Goal: Browse casually

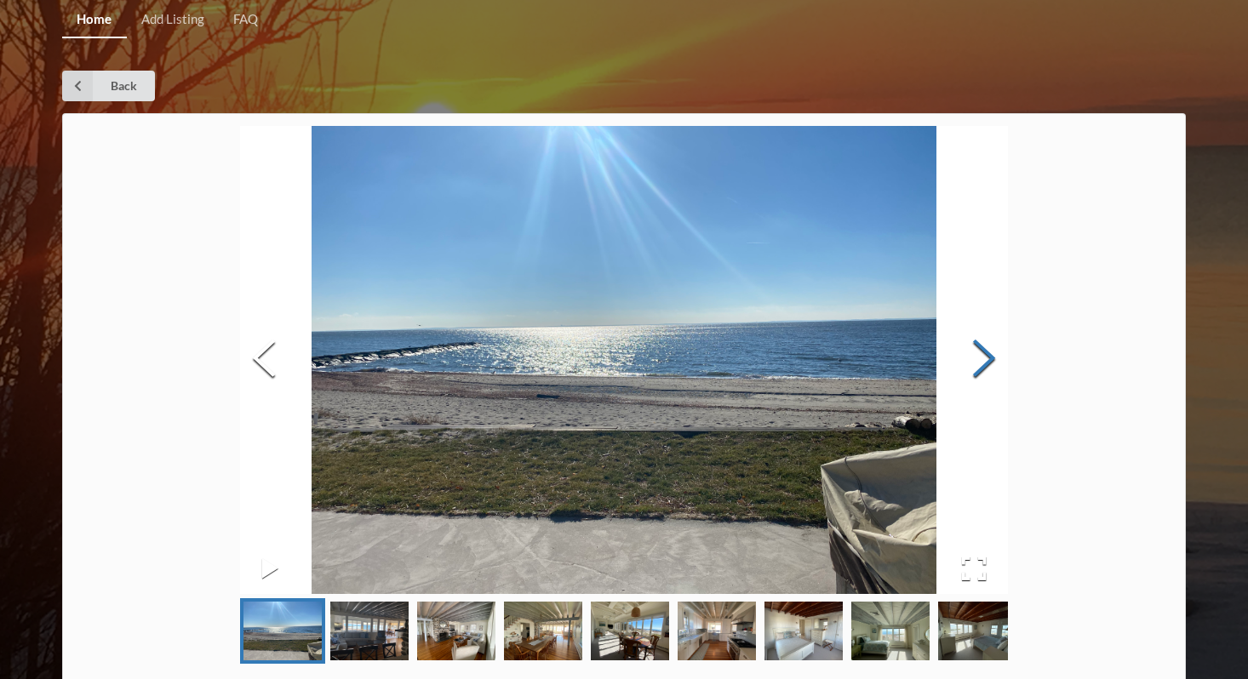
click at [985, 370] on button "Next Slide" at bounding box center [984, 360] width 48 height 154
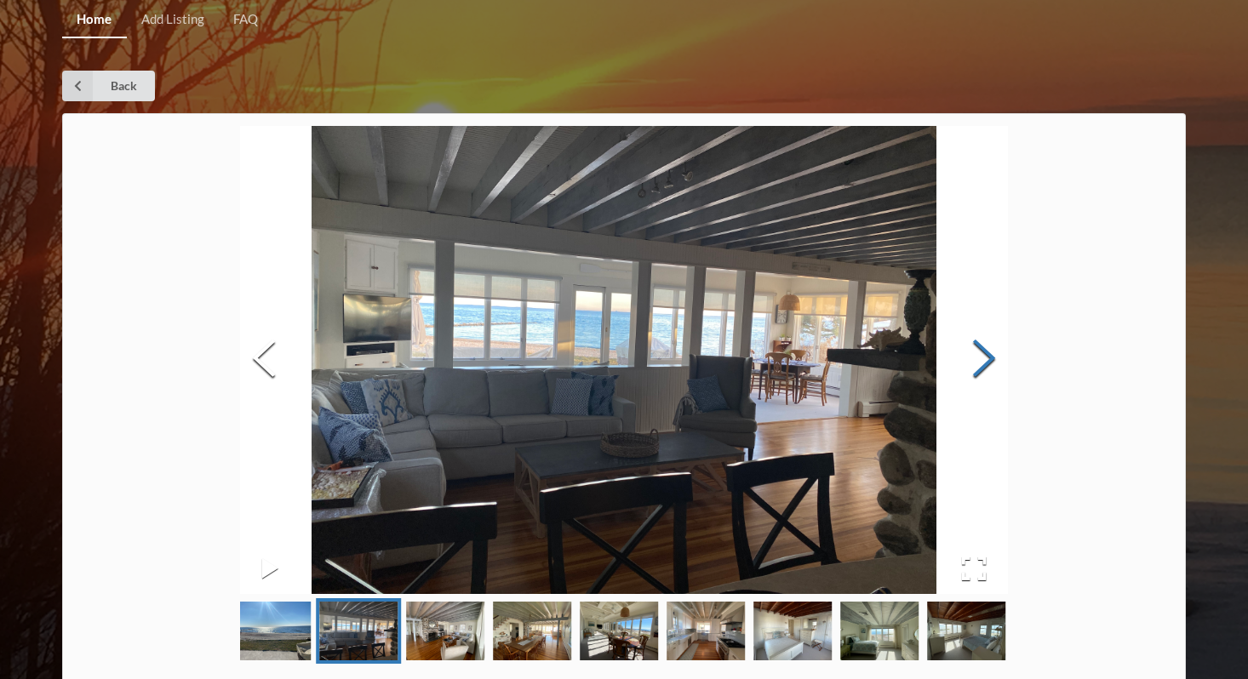
click at [985, 370] on button "Next Slide" at bounding box center [984, 360] width 48 height 154
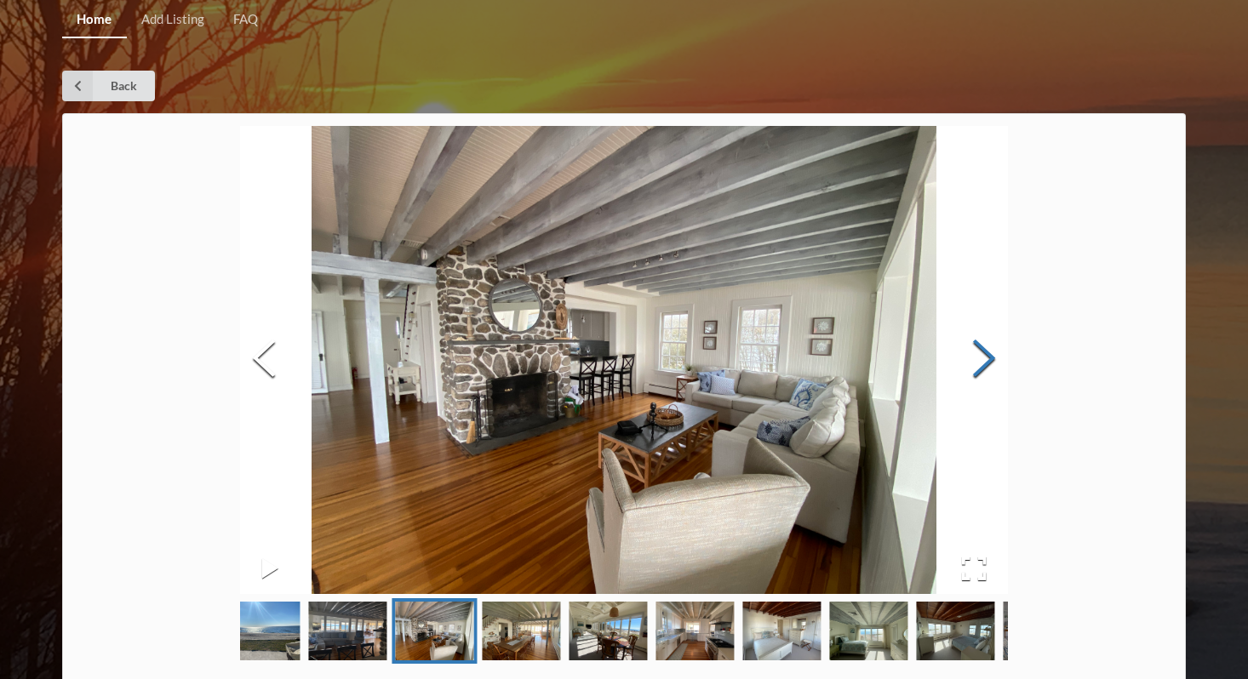
click at [985, 370] on button "Next Slide" at bounding box center [984, 360] width 48 height 154
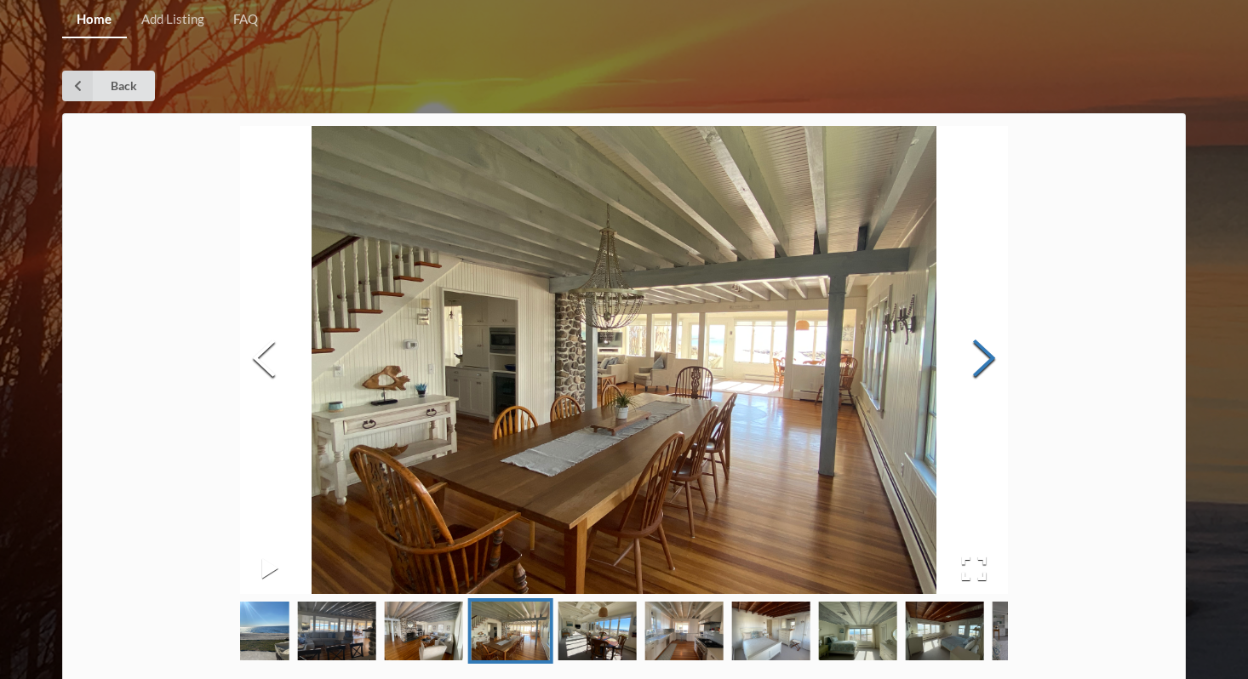
click at [985, 371] on button "Next Slide" at bounding box center [984, 360] width 48 height 154
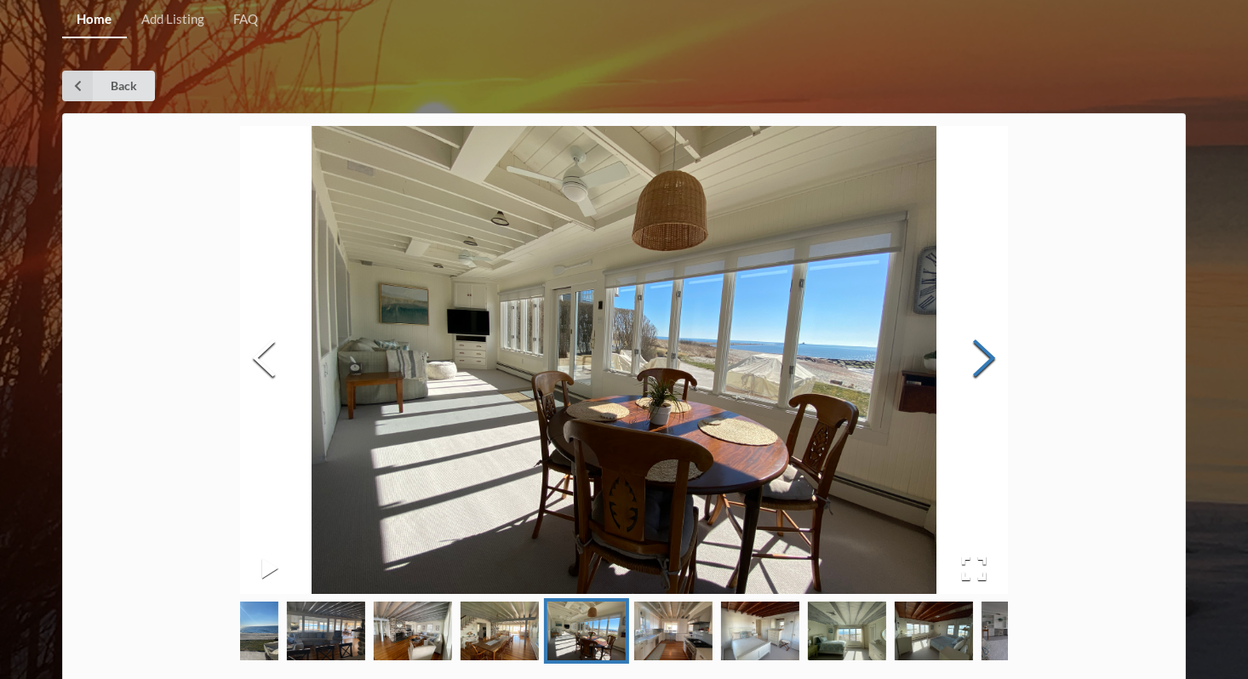
click at [985, 371] on button "Next Slide" at bounding box center [984, 360] width 48 height 154
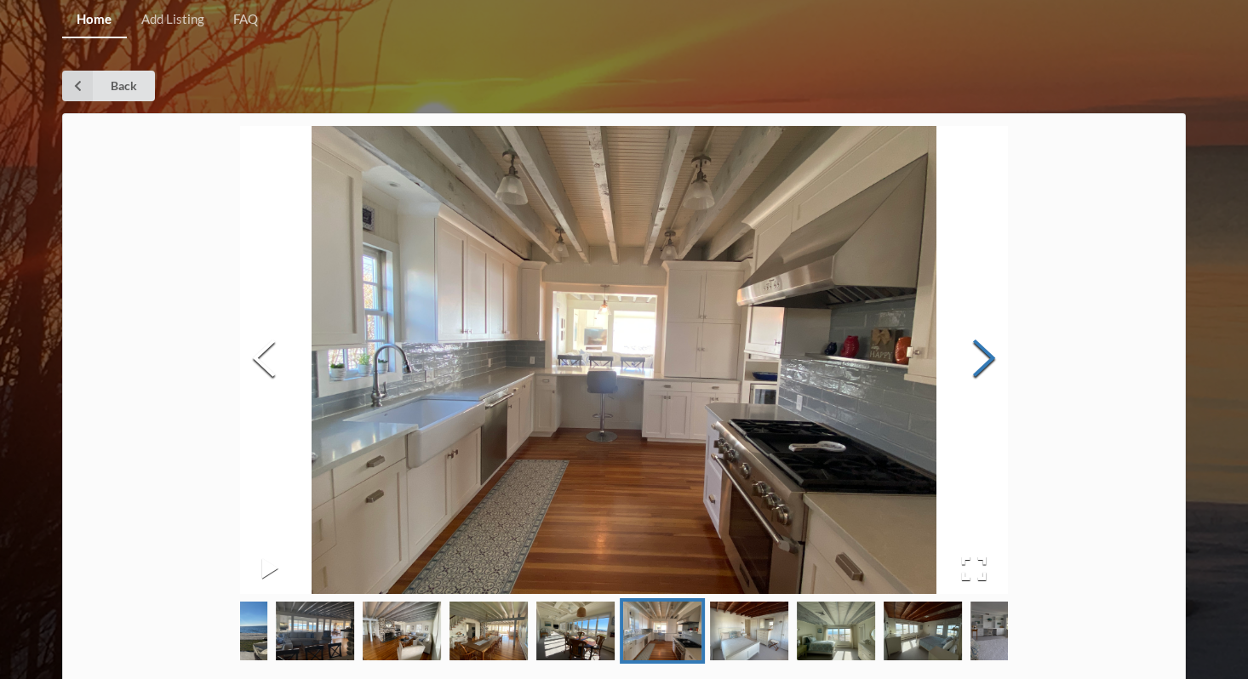
click at [985, 371] on button "Next Slide" at bounding box center [984, 360] width 48 height 154
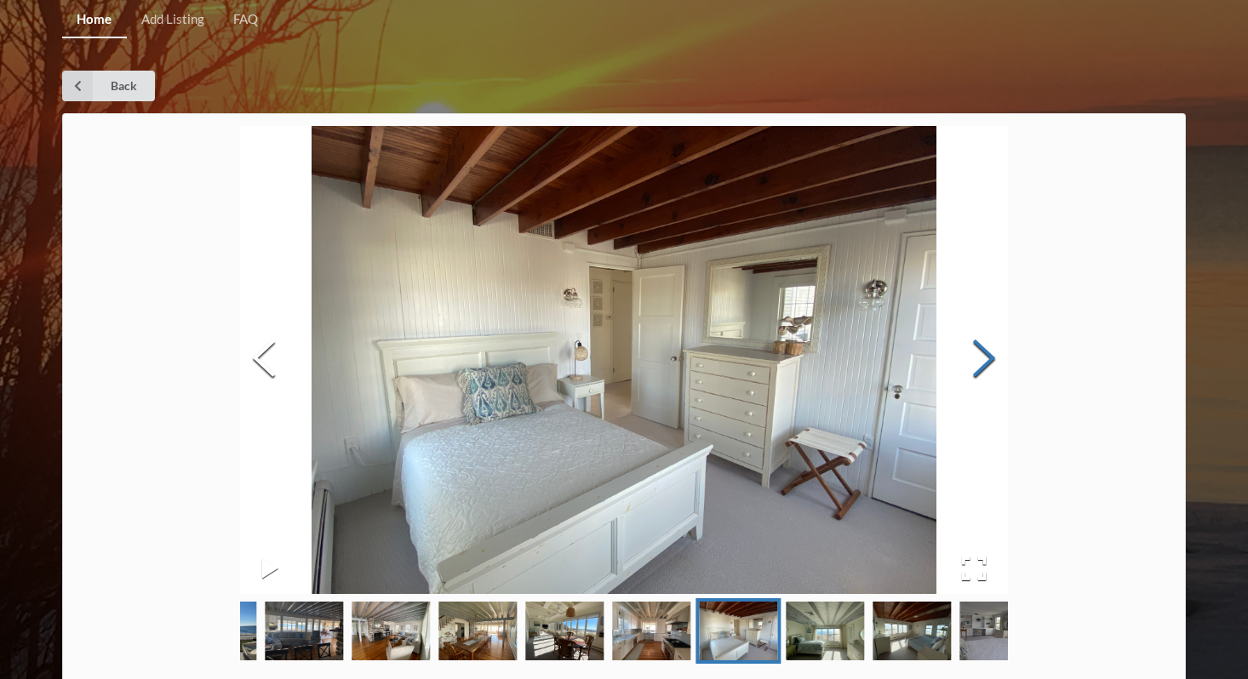
click at [985, 371] on button "Next Slide" at bounding box center [984, 360] width 48 height 154
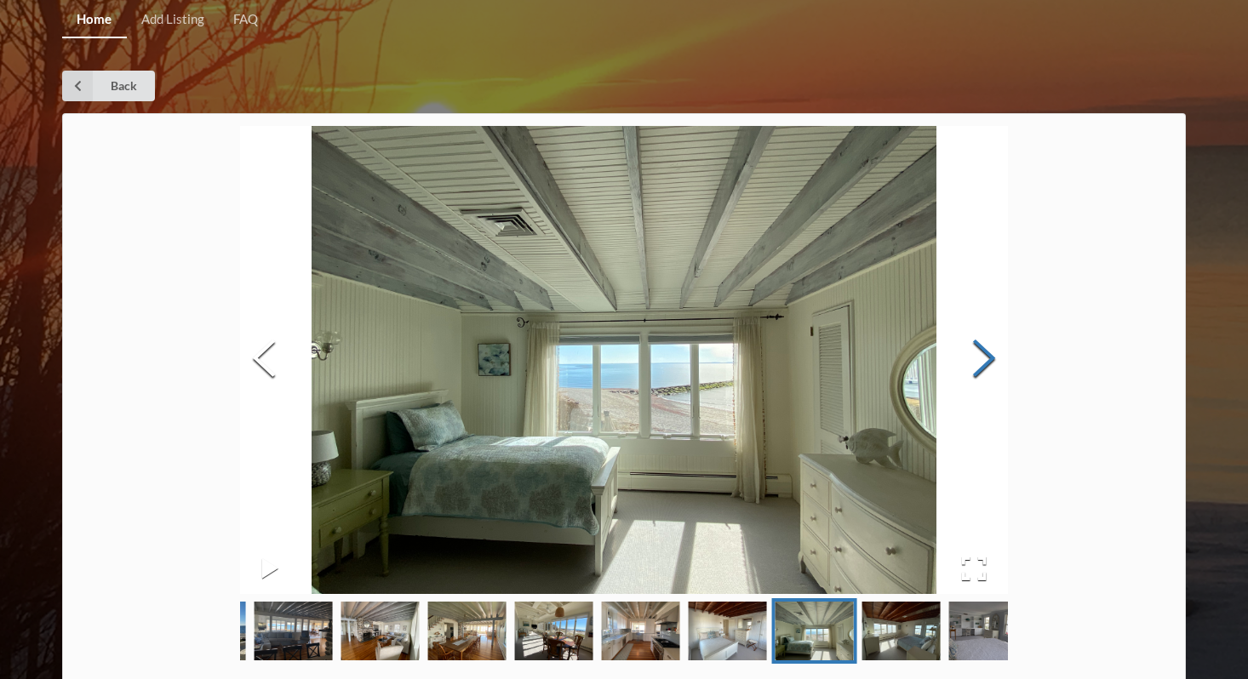
click at [985, 371] on button "Next Slide" at bounding box center [984, 360] width 48 height 154
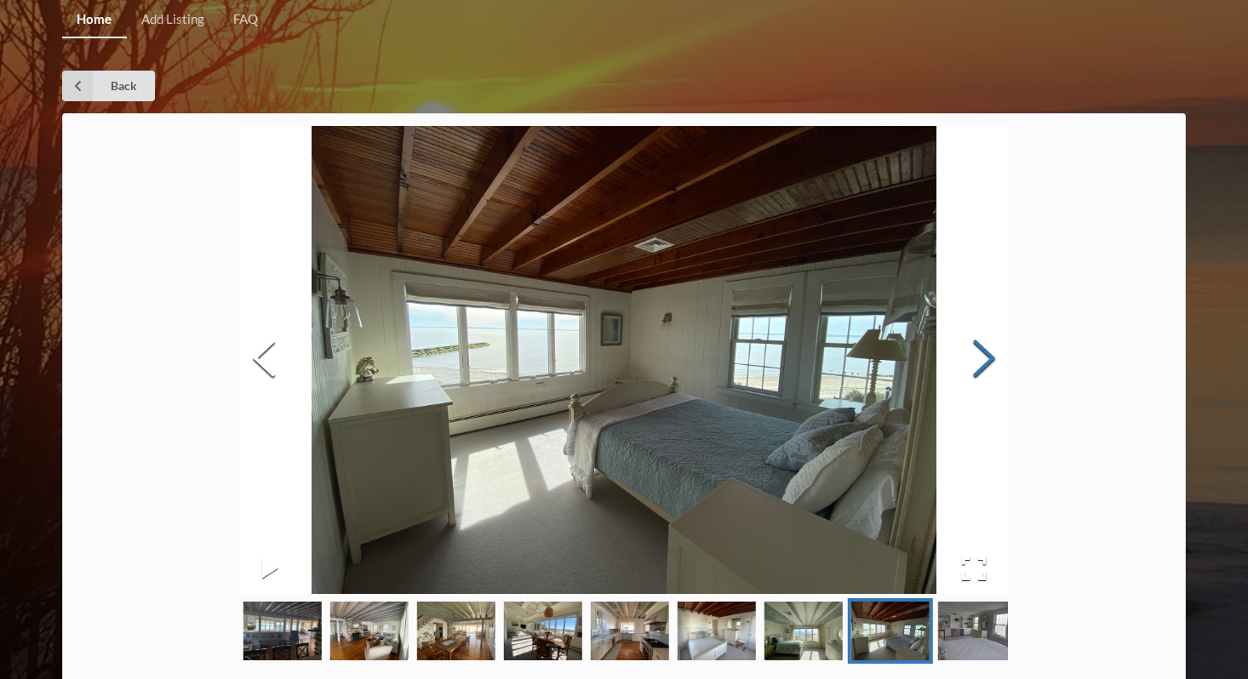
click at [985, 371] on button "Next Slide" at bounding box center [984, 360] width 48 height 154
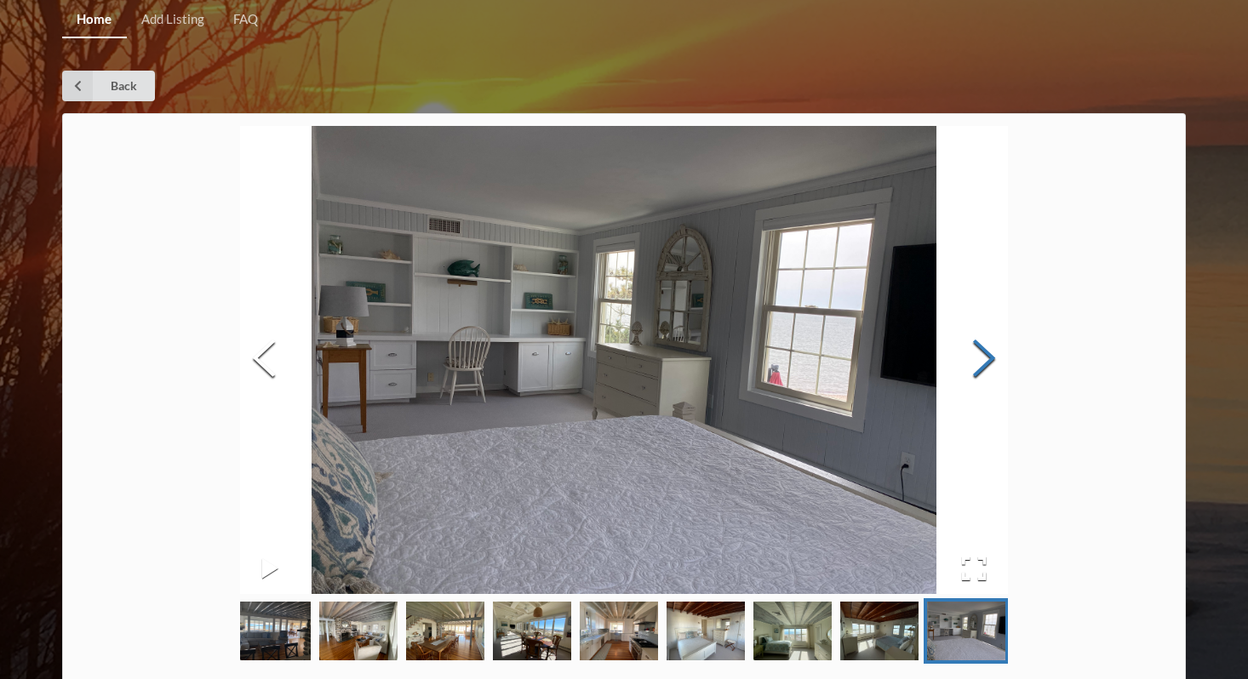
click at [985, 371] on button "Next Slide" at bounding box center [984, 360] width 48 height 154
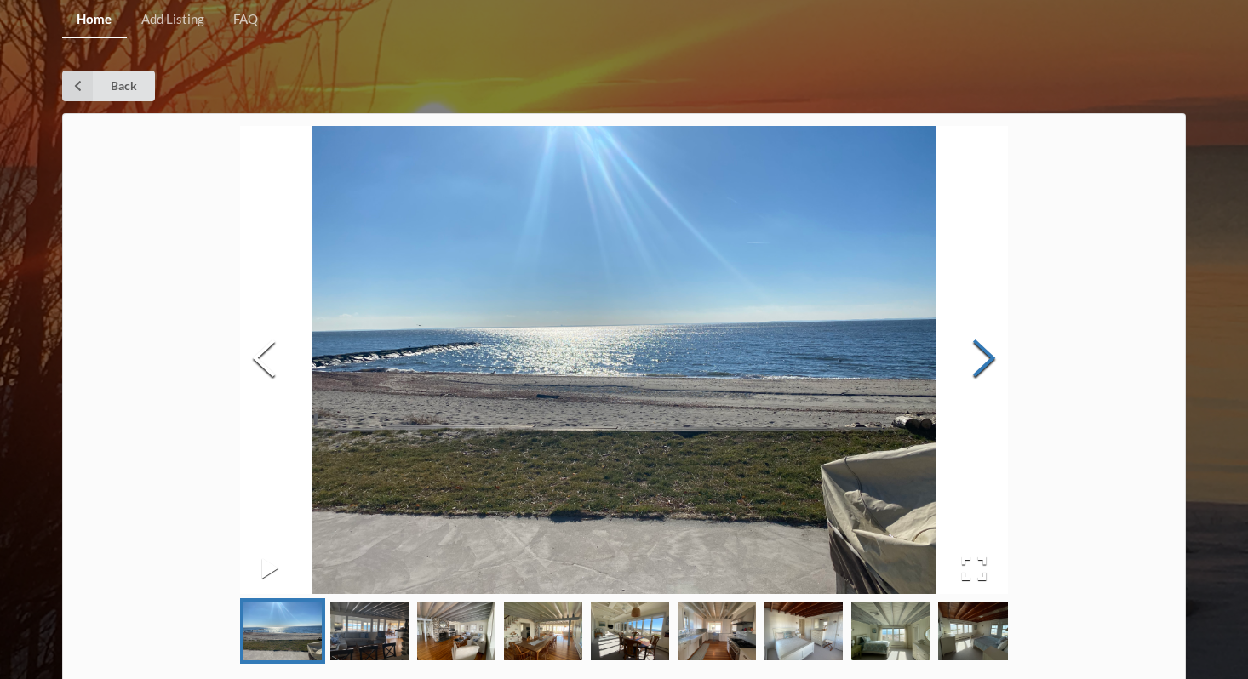
click at [985, 371] on button "Next Slide" at bounding box center [984, 360] width 48 height 154
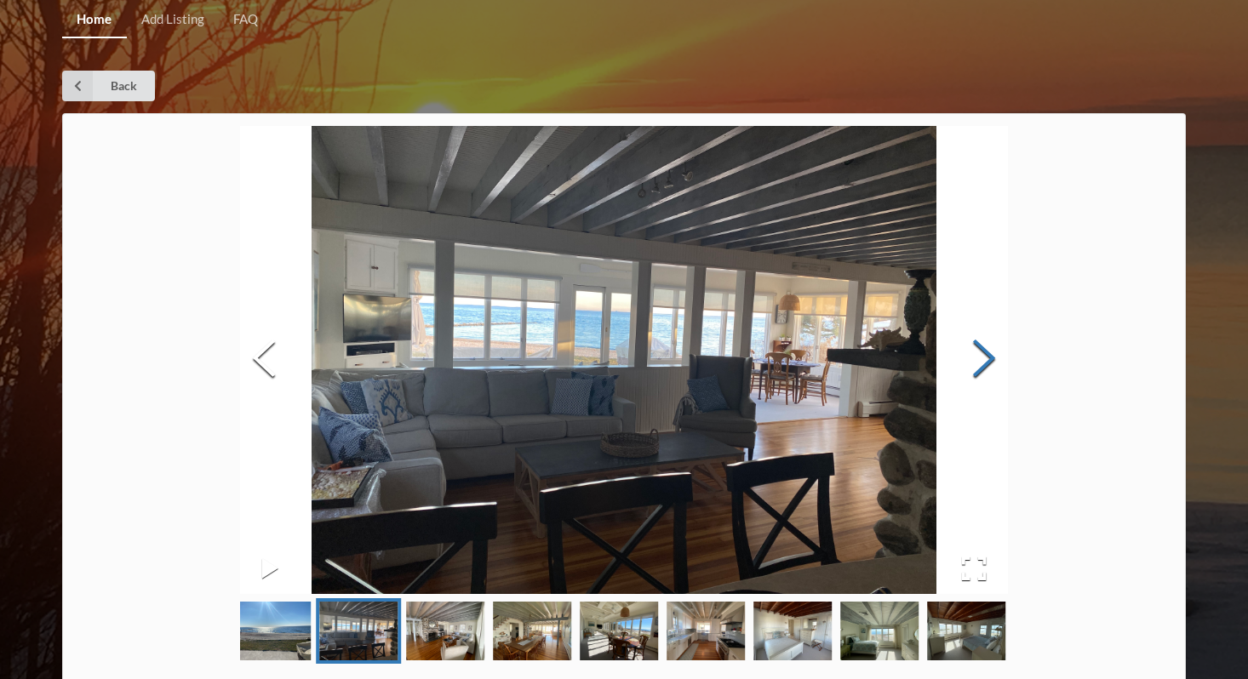
click at [985, 371] on button "Next Slide" at bounding box center [984, 360] width 48 height 154
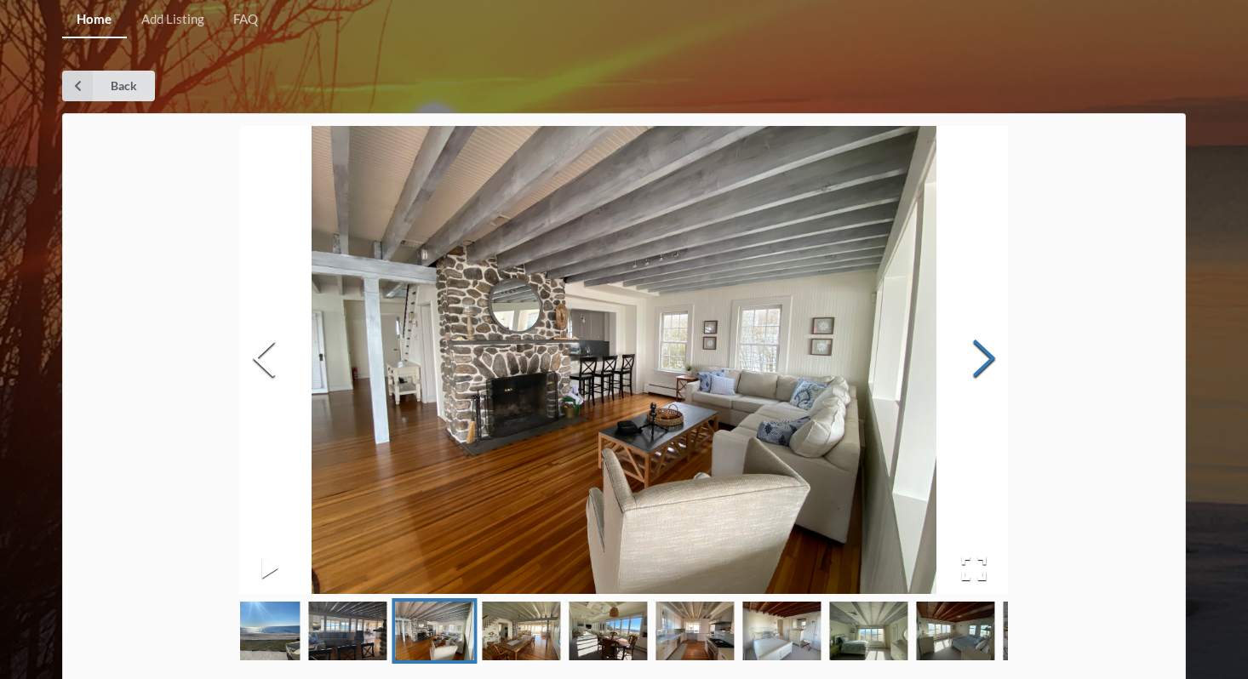
click at [985, 371] on button "Next Slide" at bounding box center [984, 360] width 48 height 154
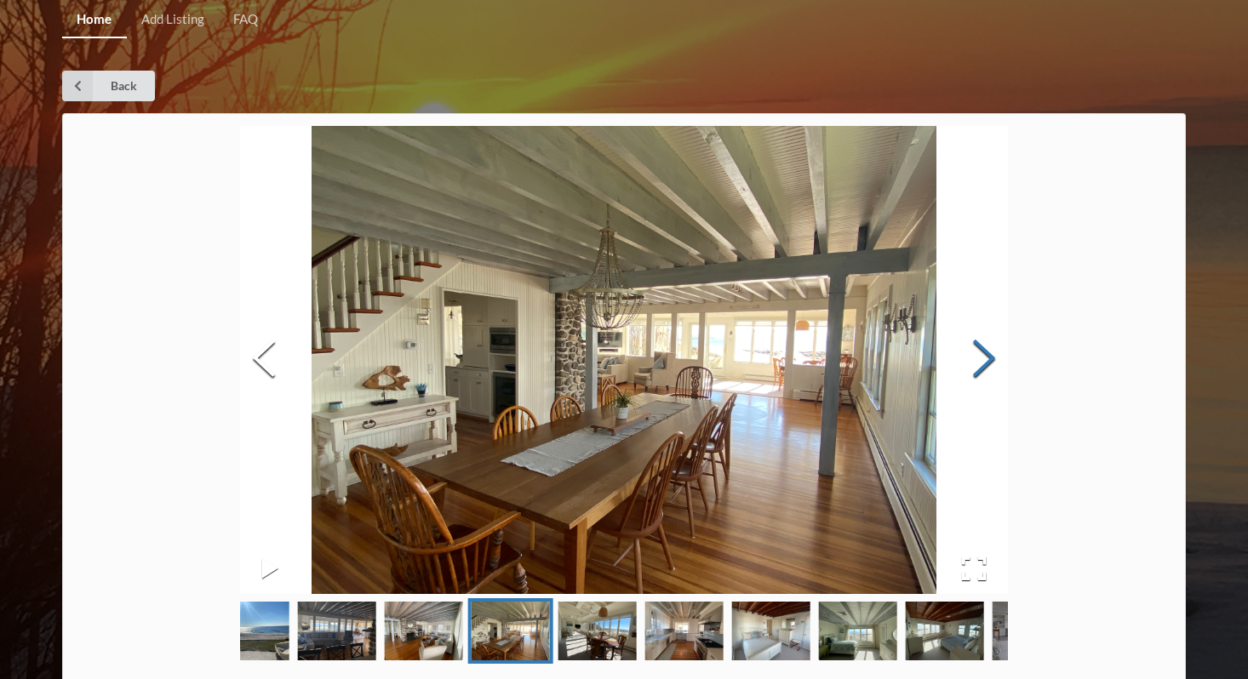
click at [985, 371] on button "Next Slide" at bounding box center [984, 360] width 48 height 154
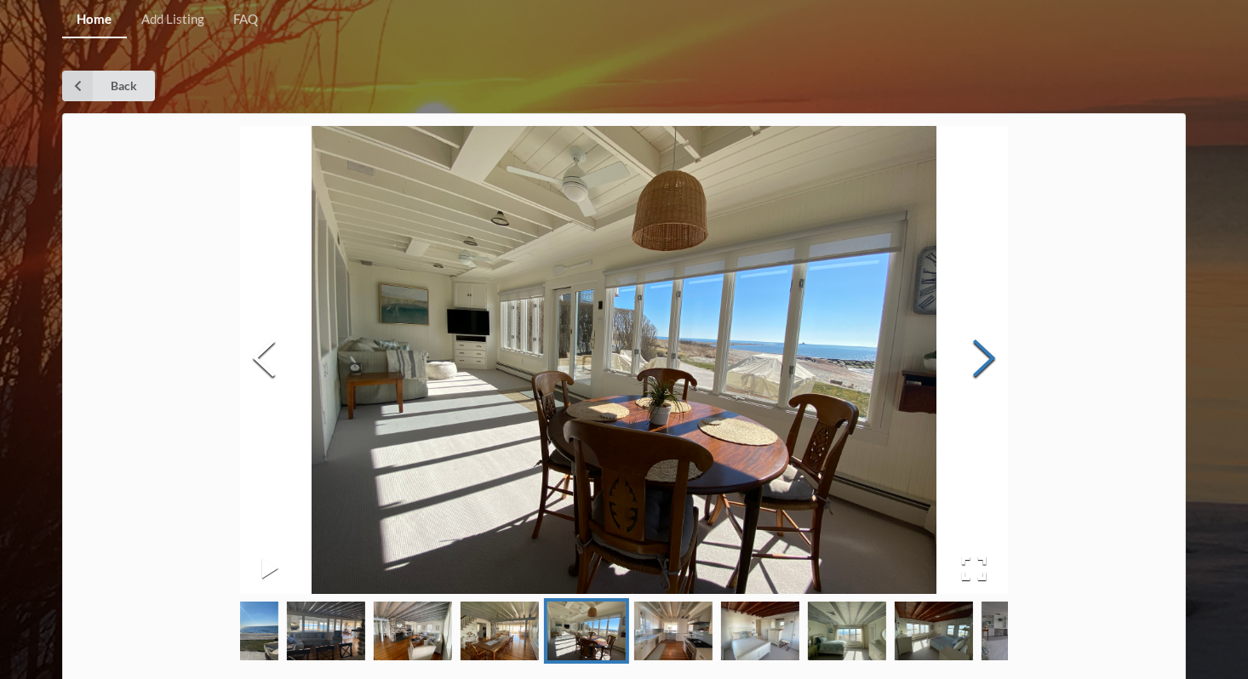
click at [985, 371] on button "Next Slide" at bounding box center [984, 360] width 48 height 154
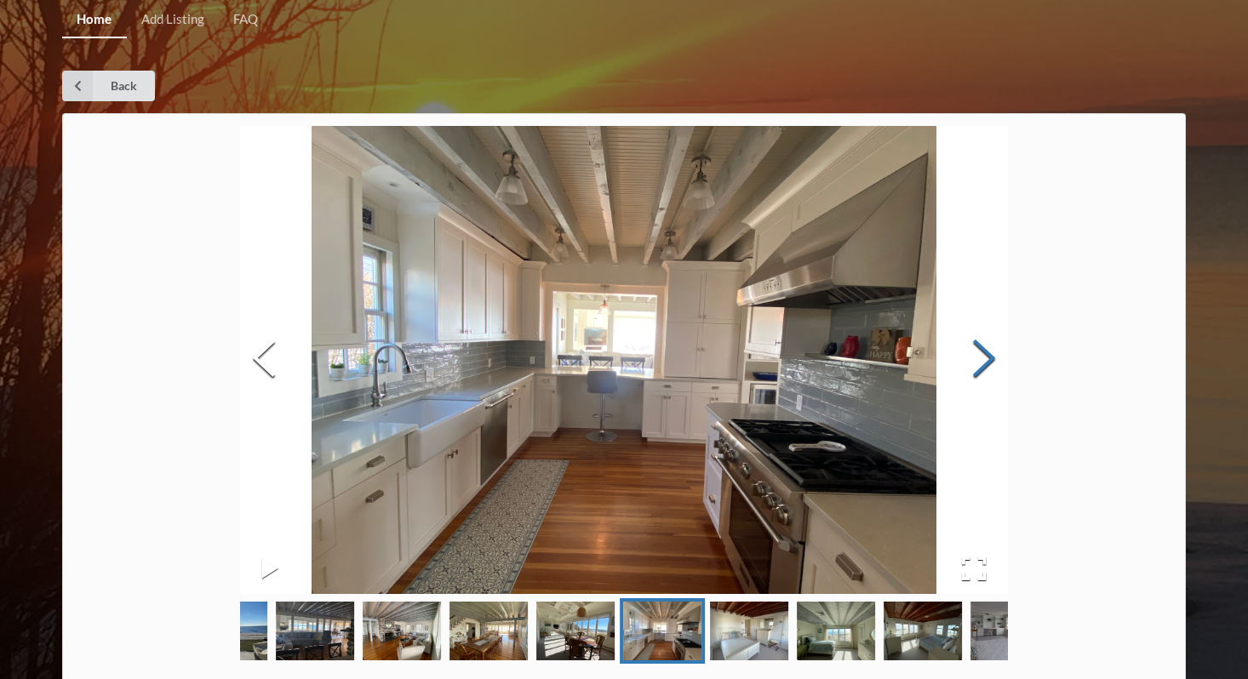
click at [985, 371] on button "Next Slide" at bounding box center [984, 360] width 48 height 154
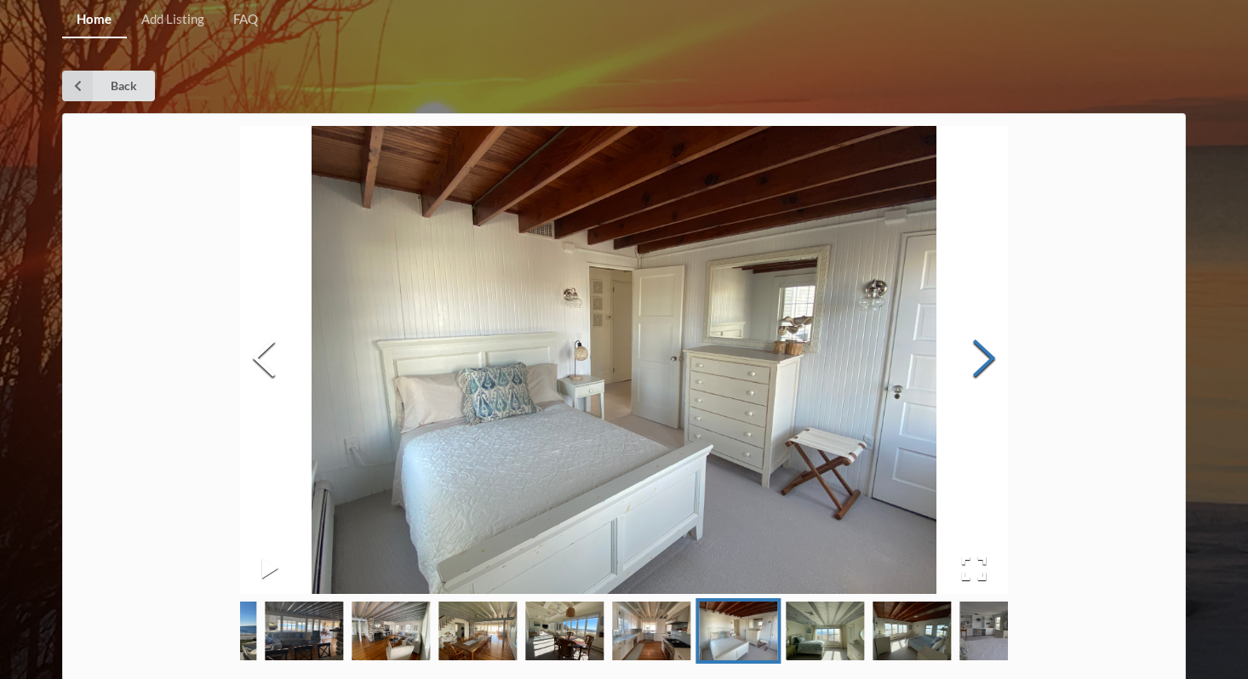
click at [985, 371] on button "Next Slide" at bounding box center [984, 360] width 48 height 154
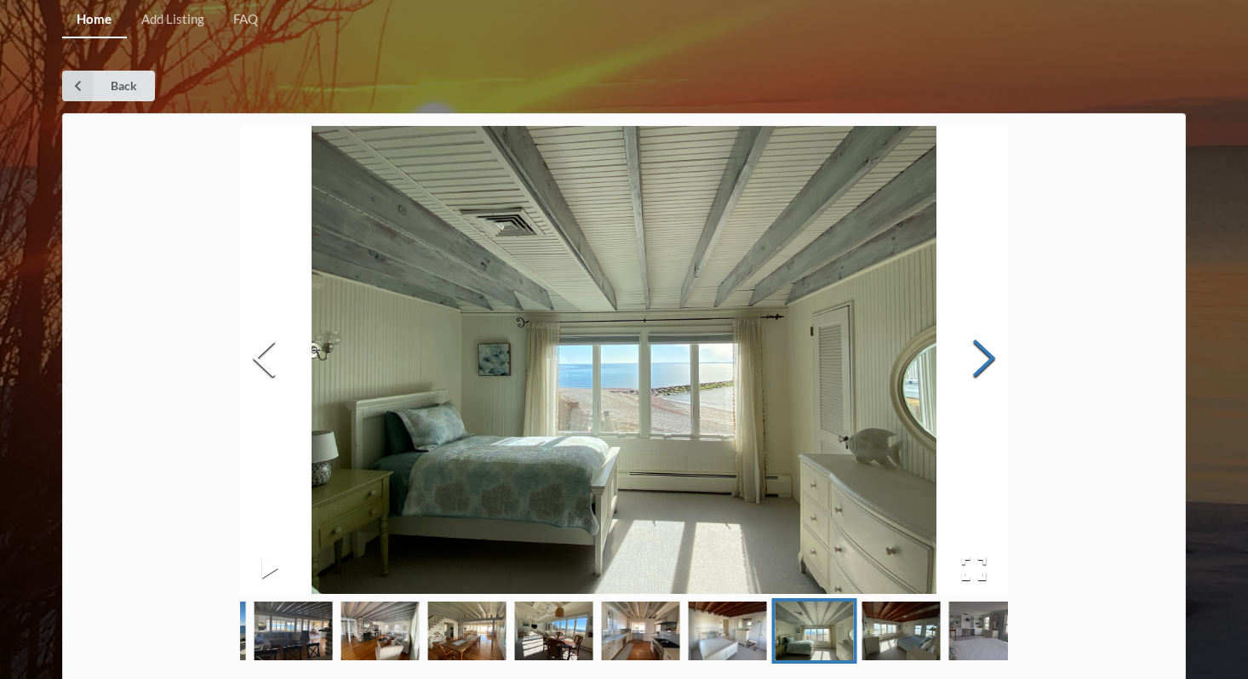
click at [985, 371] on button "Next Slide" at bounding box center [984, 360] width 48 height 154
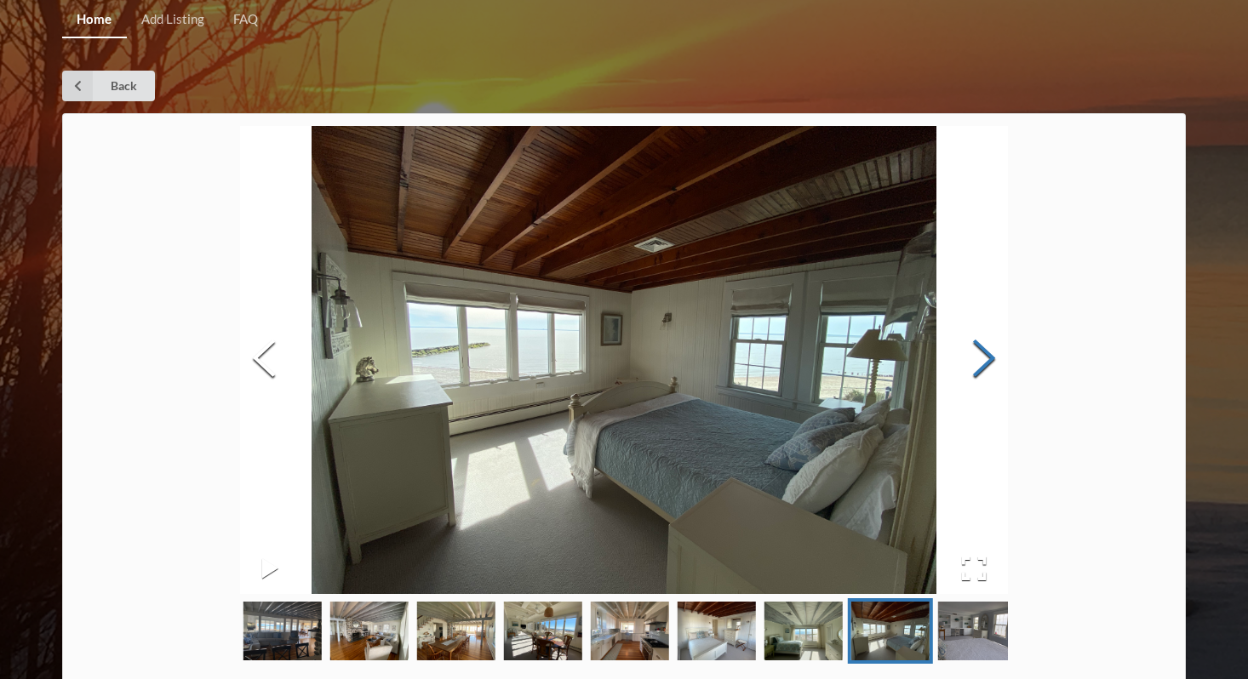
click at [985, 371] on button "Next Slide" at bounding box center [984, 360] width 48 height 154
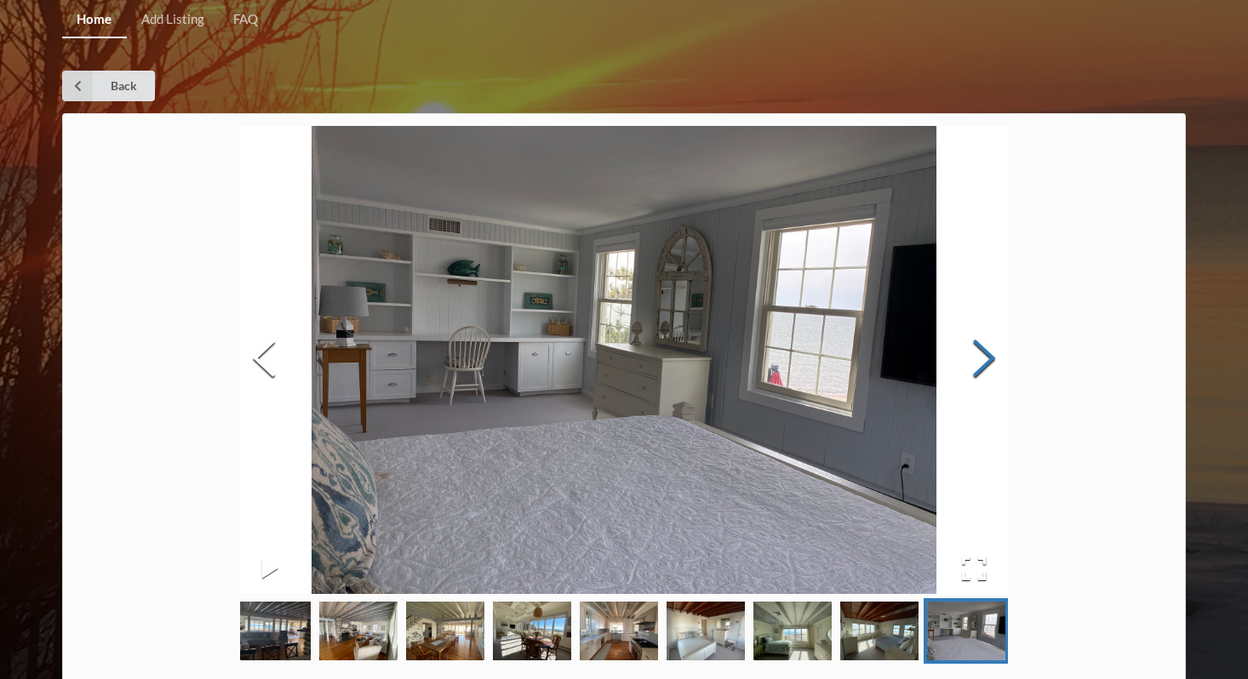
click at [985, 371] on button "Next Slide" at bounding box center [984, 360] width 48 height 154
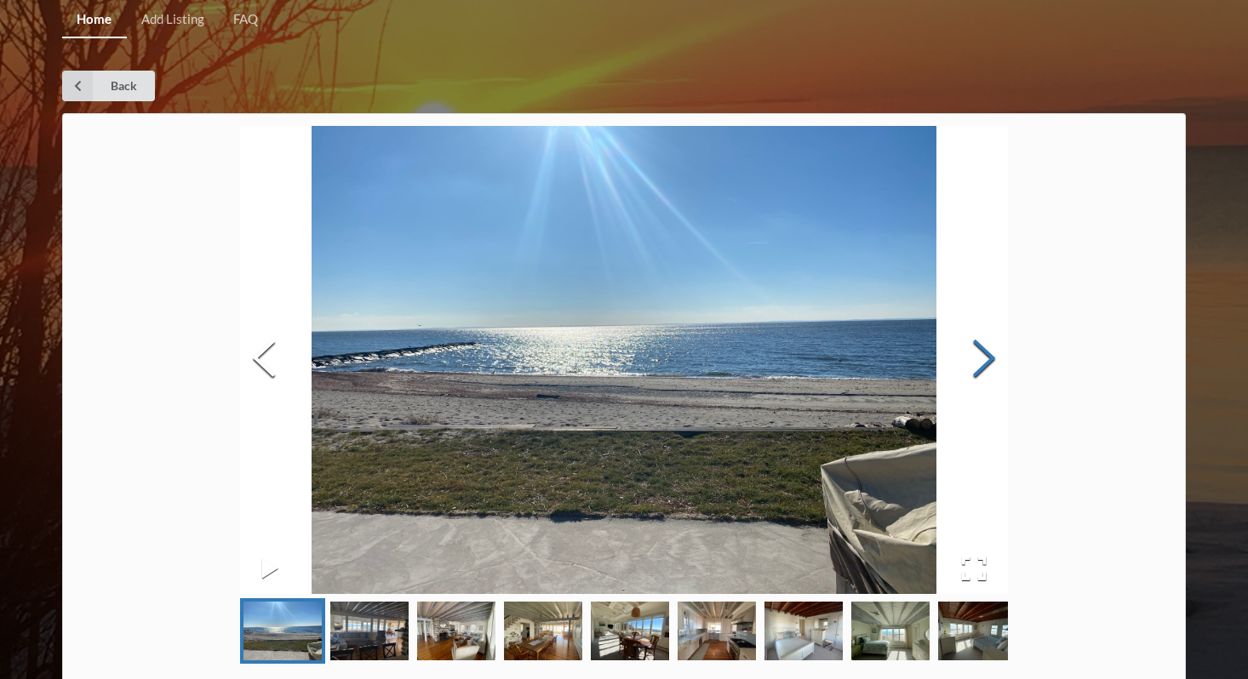
click at [985, 371] on button "Next Slide" at bounding box center [984, 360] width 48 height 154
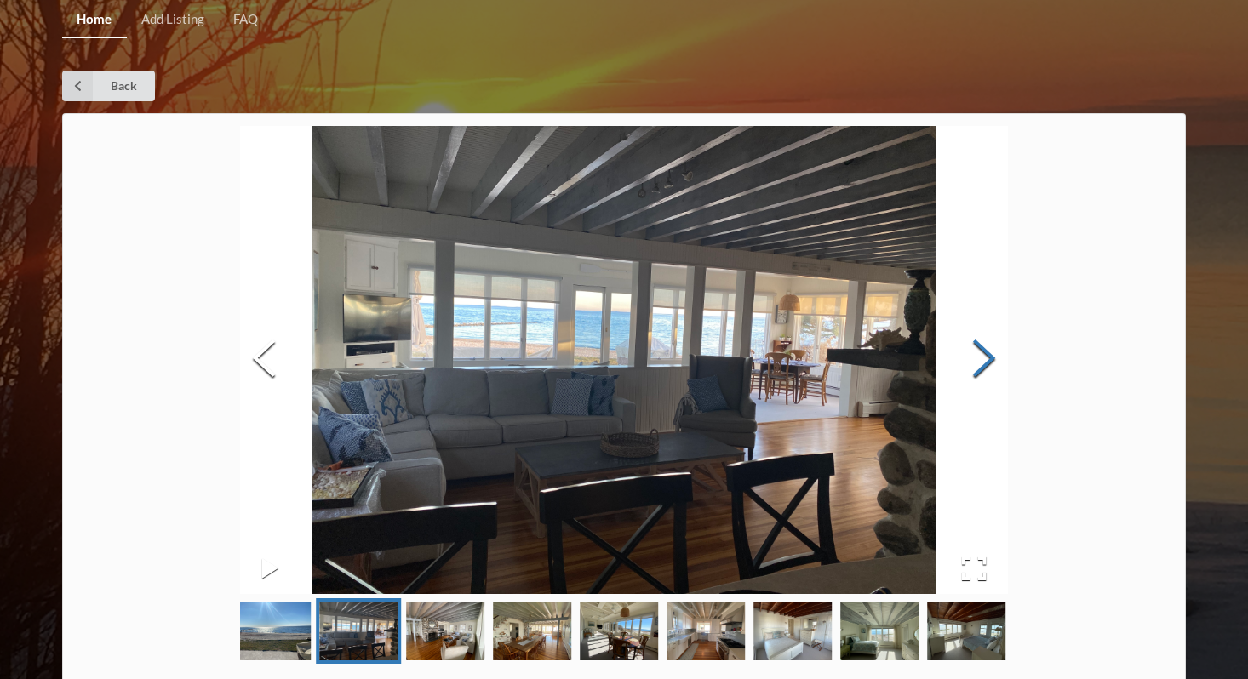
click at [985, 371] on button "Next Slide" at bounding box center [984, 360] width 48 height 154
